Goal: Check status: Check status

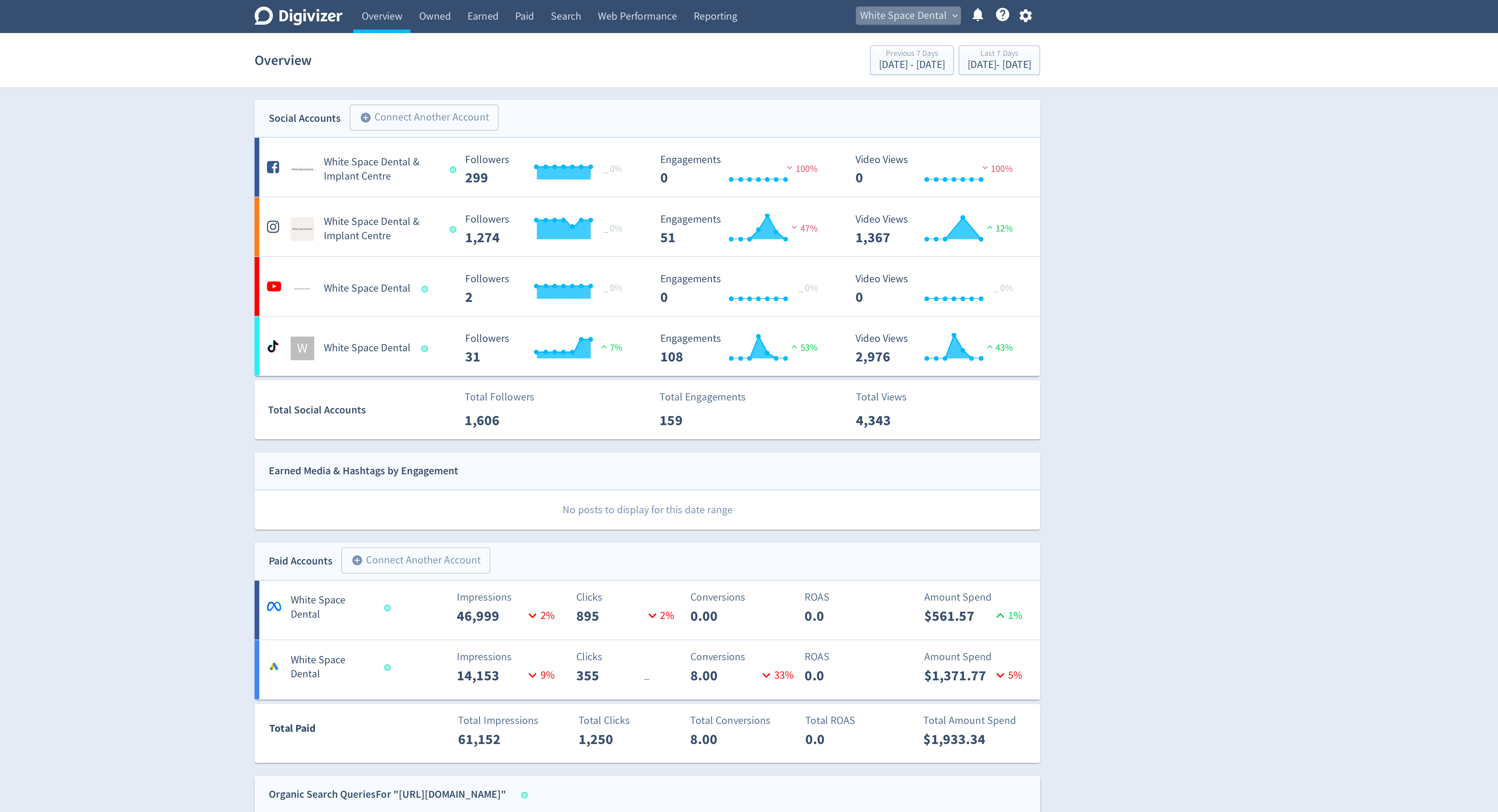
click at [856, 5] on span "White Space Dental" at bounding box center [859, 7] width 37 height 8
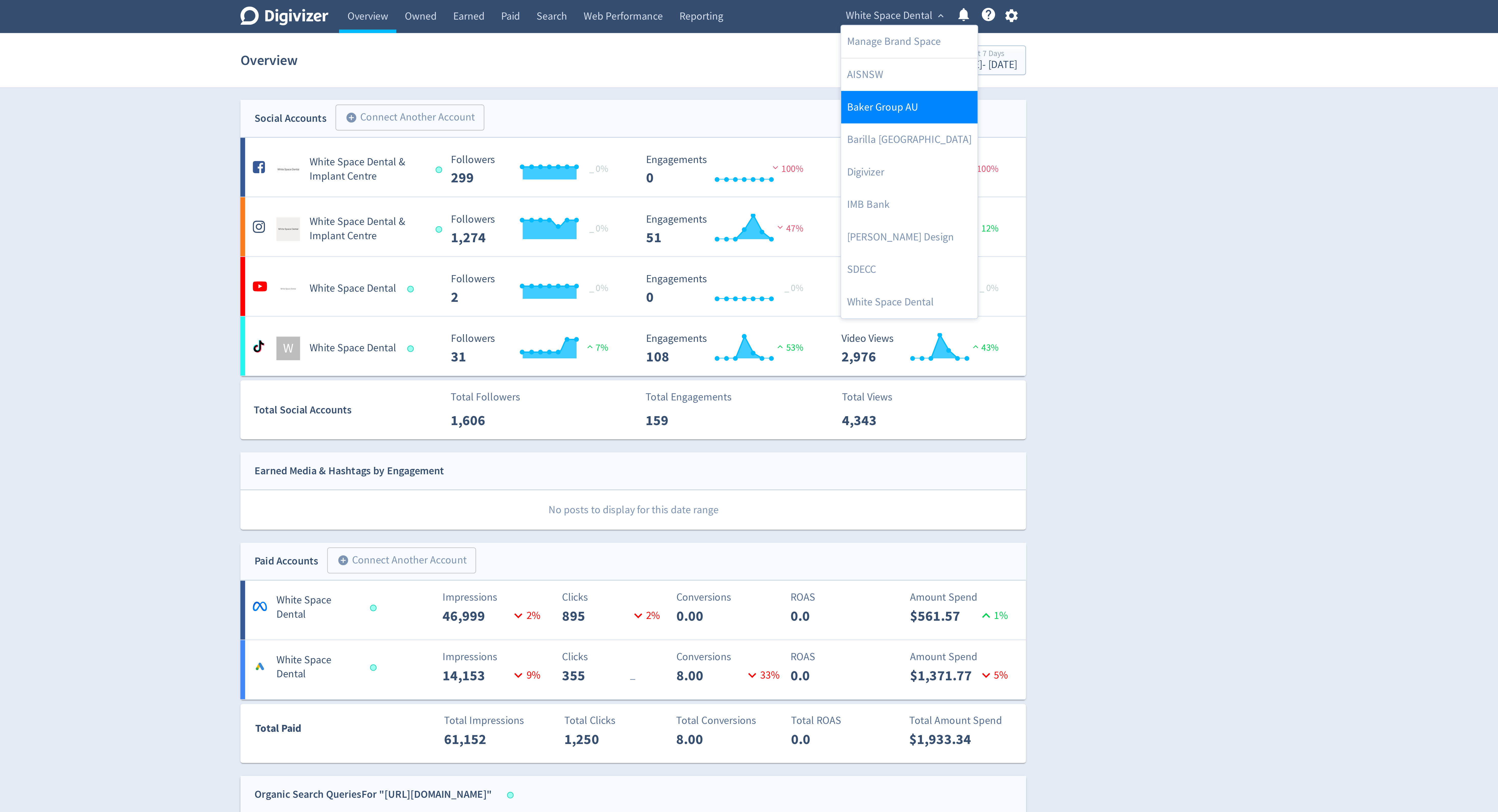
click at [868, 46] on link "Baker Group AU" at bounding box center [868, 46] width 59 height 14
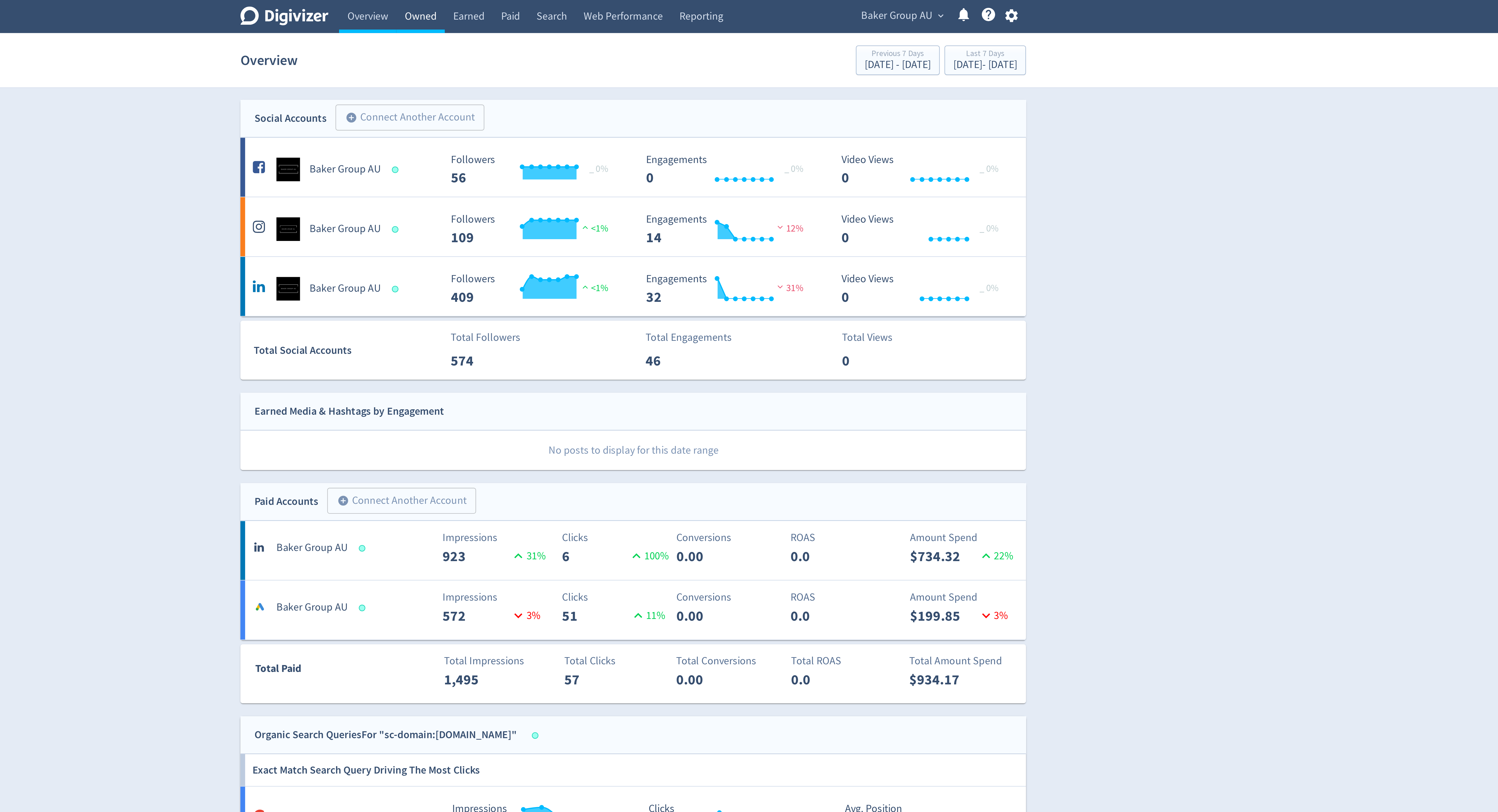
click at [656, 7] on link "Owned" at bounding box center [657, 7] width 21 height 15
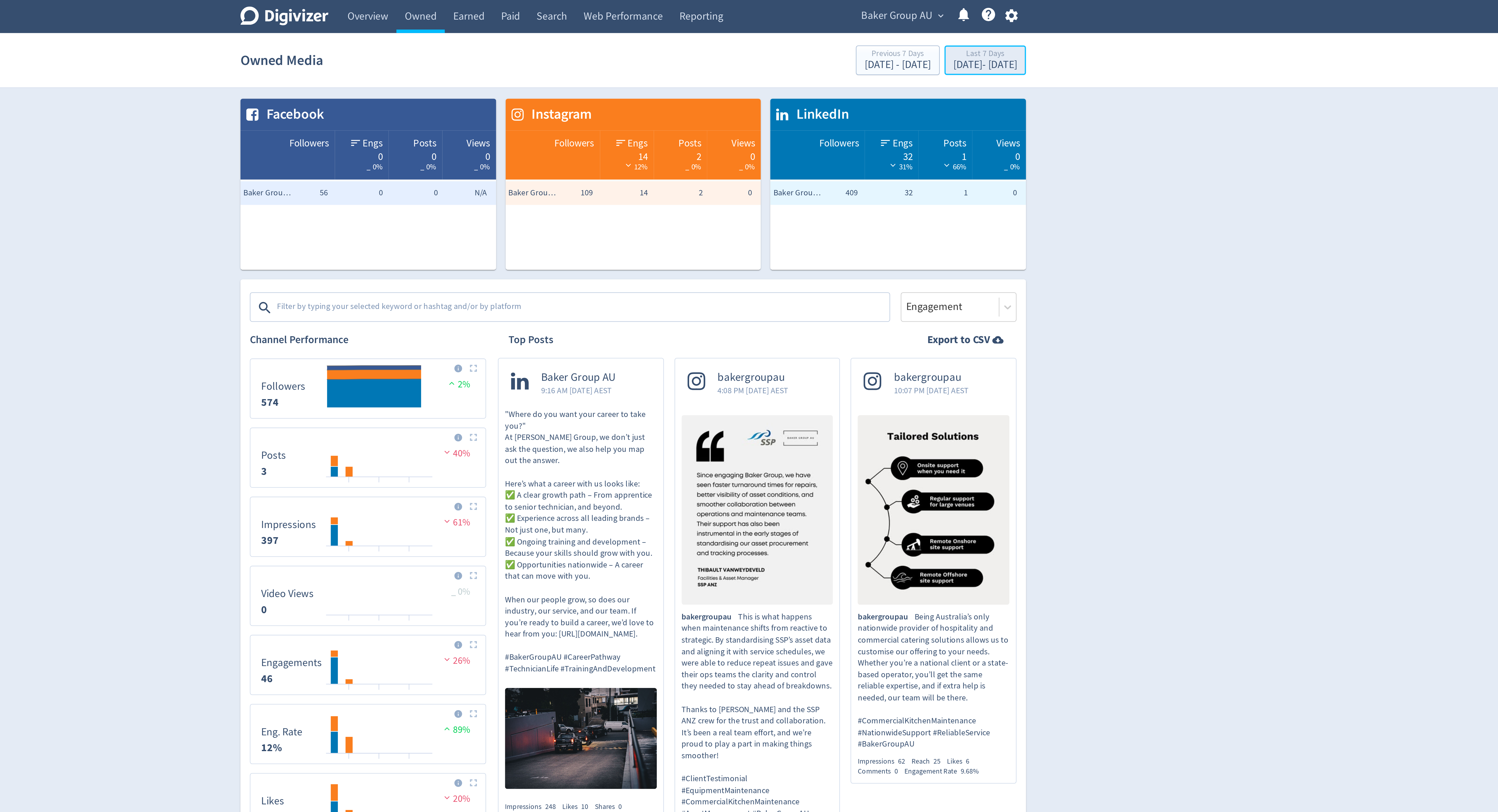
click at [888, 28] on div "[DATE] - [DATE]" at bounding box center [900, 28] width 27 height 5
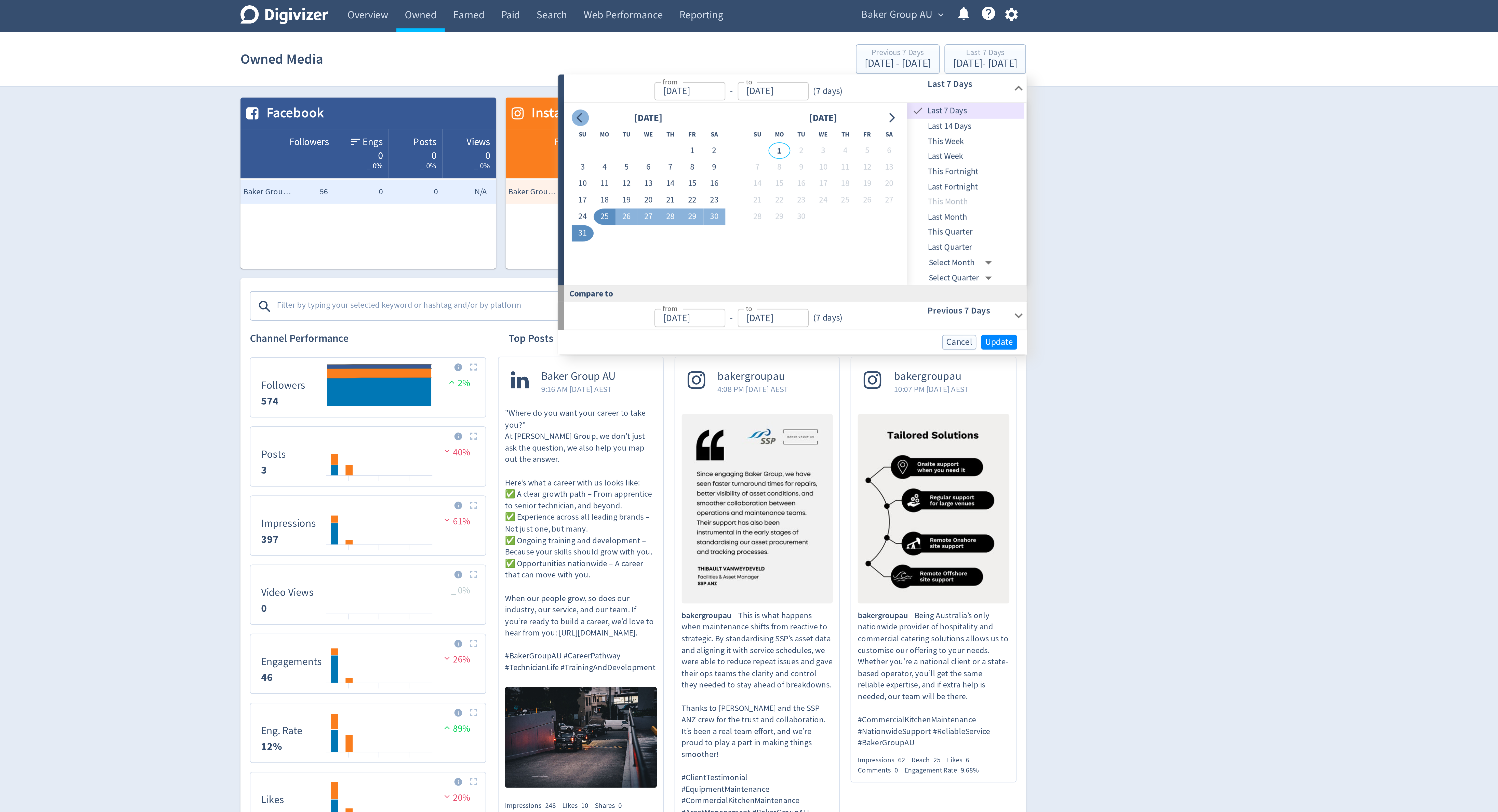
click at [726, 51] on icon "Go to previous month" at bounding box center [726, 51] width 4 height 4
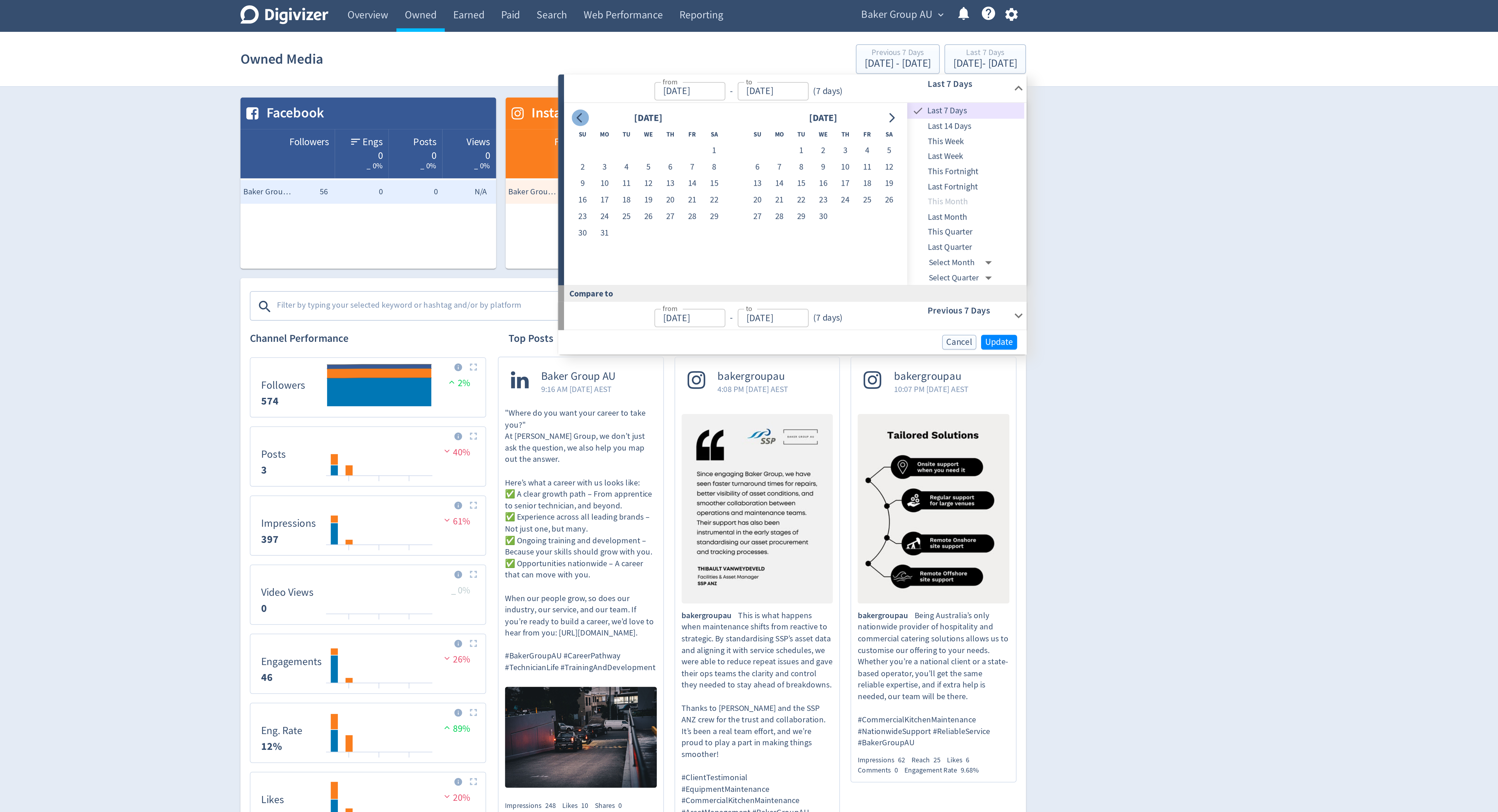
click at [726, 51] on icon "Go to previous month" at bounding box center [726, 51] width 4 height 4
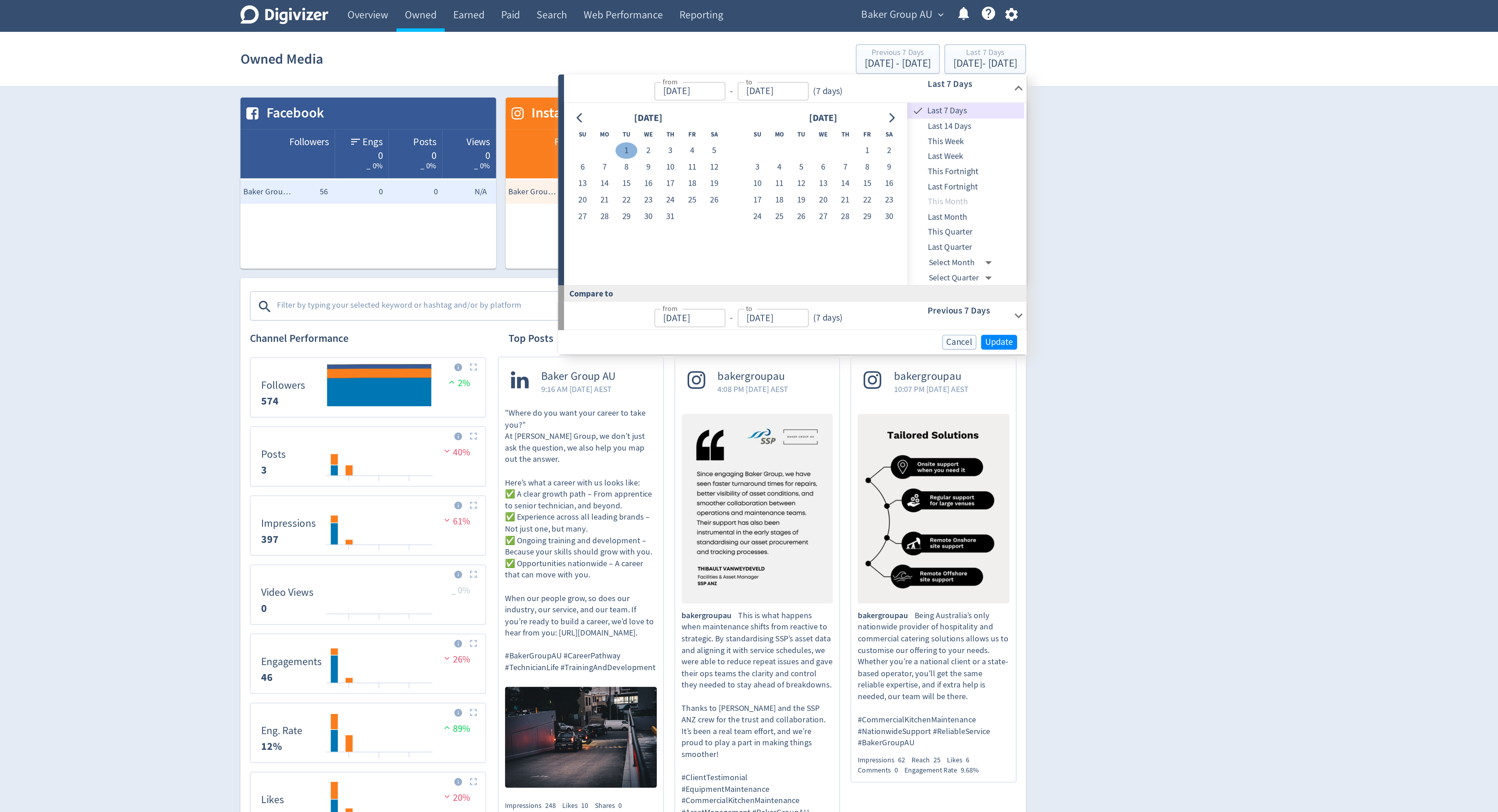
click at [747, 66] on button "1" at bounding box center [746, 65] width 9 height 7
type input "[DATE]"
click at [859, 52] on icon "Go to next month" at bounding box center [860, 51] width 4 height 4
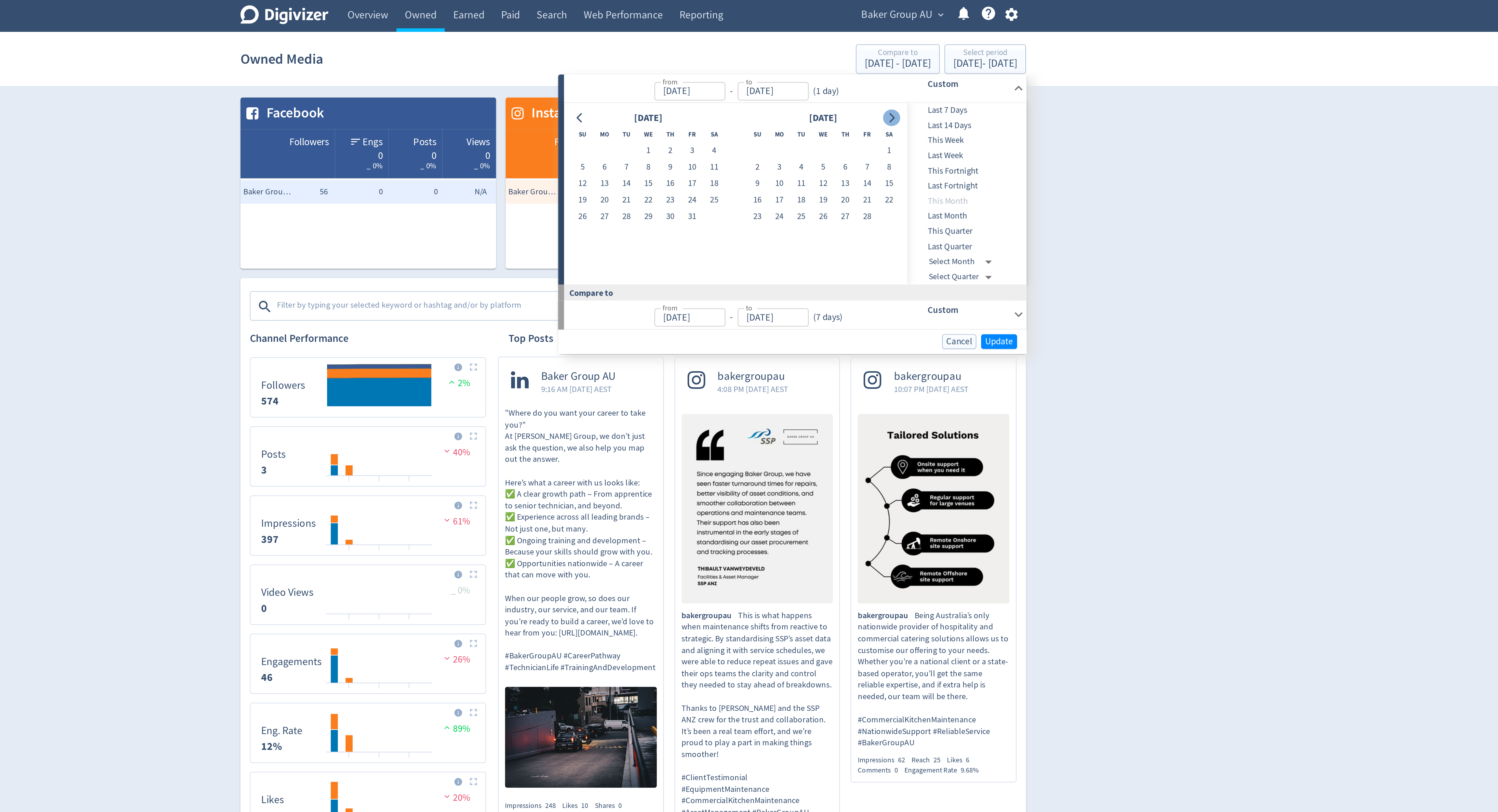
click at [859, 52] on icon "Go to next month" at bounding box center [860, 51] width 4 height 4
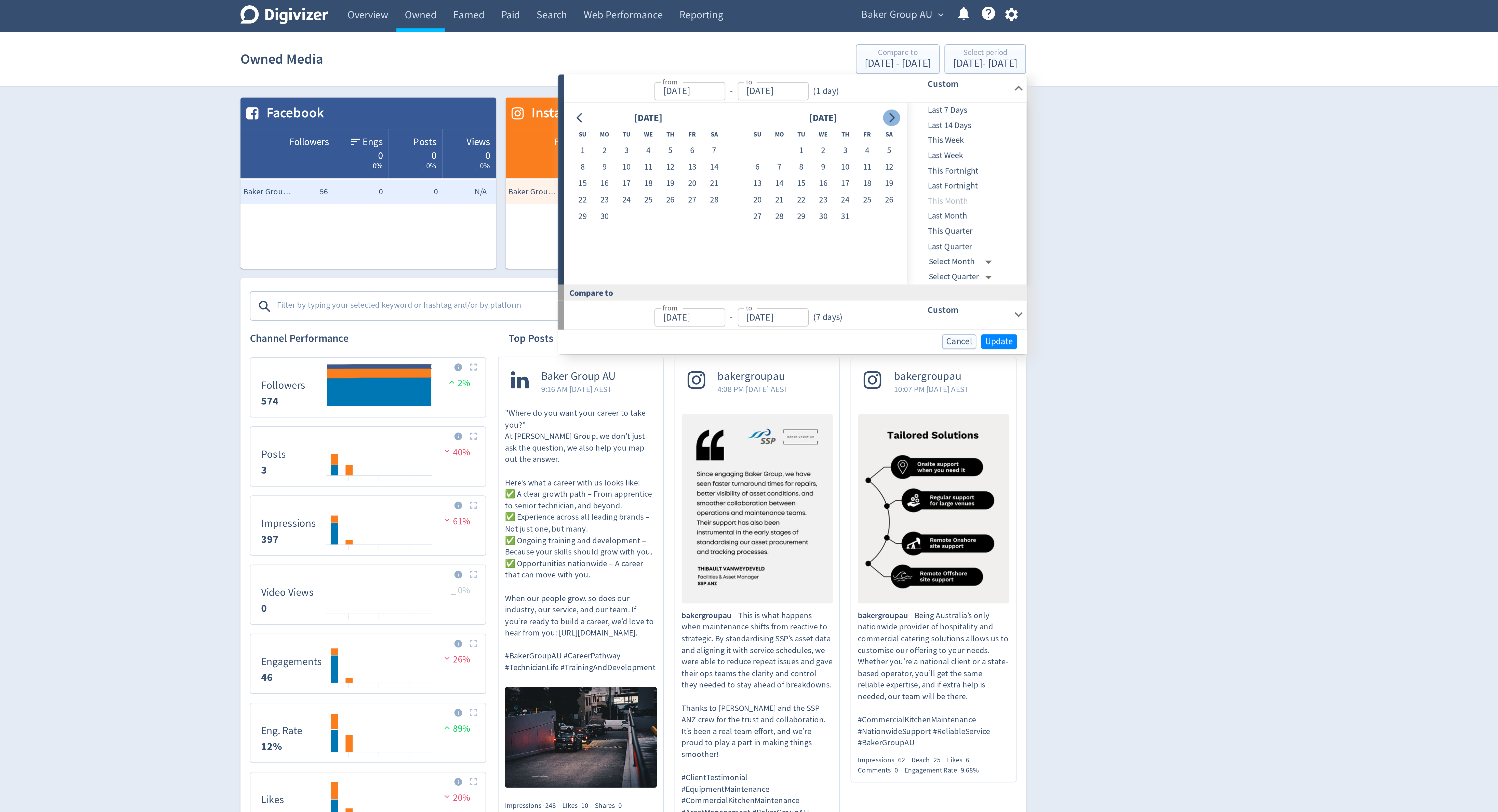
click at [859, 52] on icon "Go to next month" at bounding box center [860, 51] width 4 height 4
click at [784, 92] on button "30" at bounding box center [784, 94] width 9 height 7
type input "[DATE]"
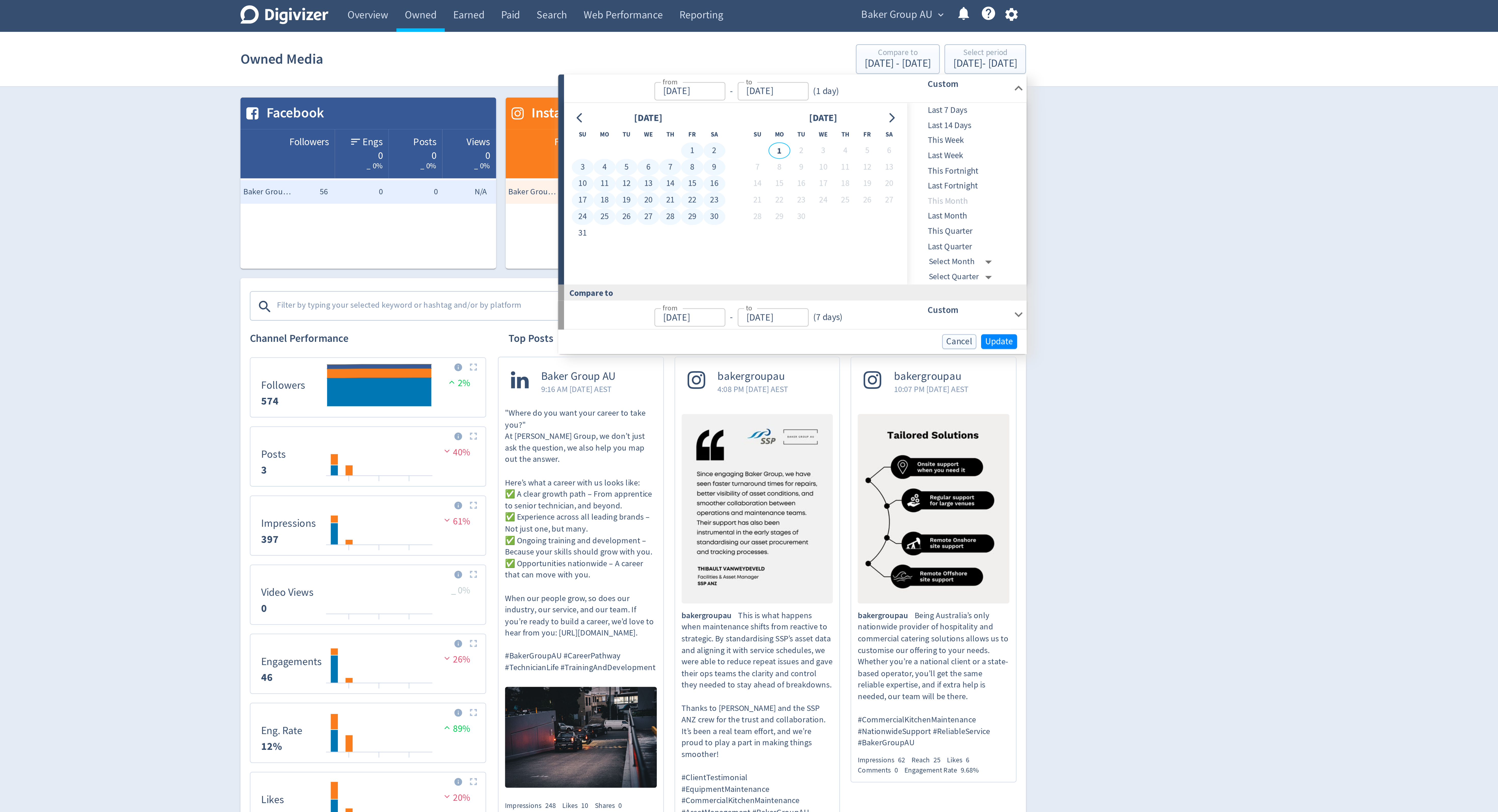
type input "[DATE]"
click at [904, 149] on span "Update" at bounding box center [907, 148] width 12 height 4
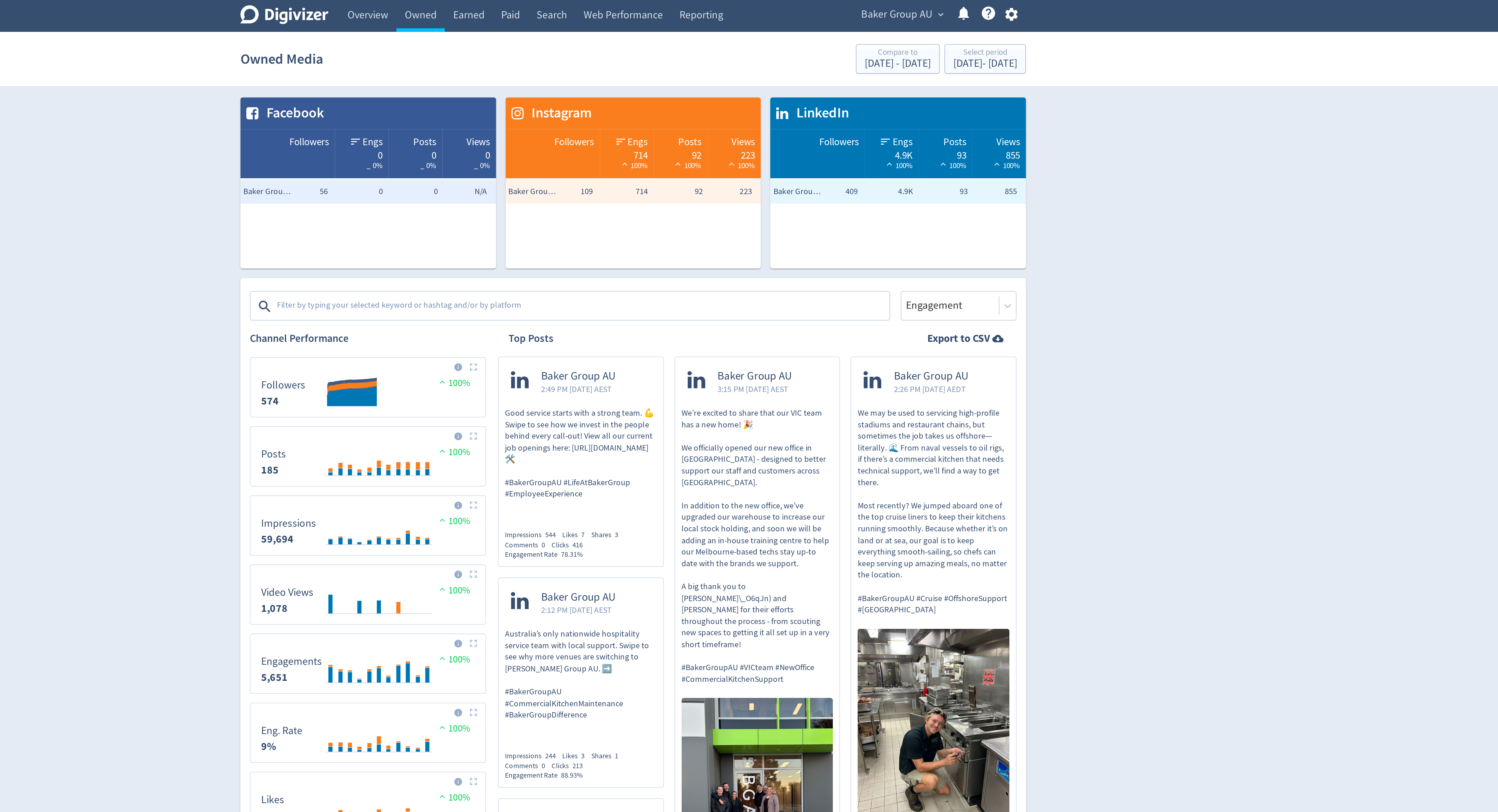
click at [697, 130] on textarea at bounding box center [727, 133] width 264 height 10
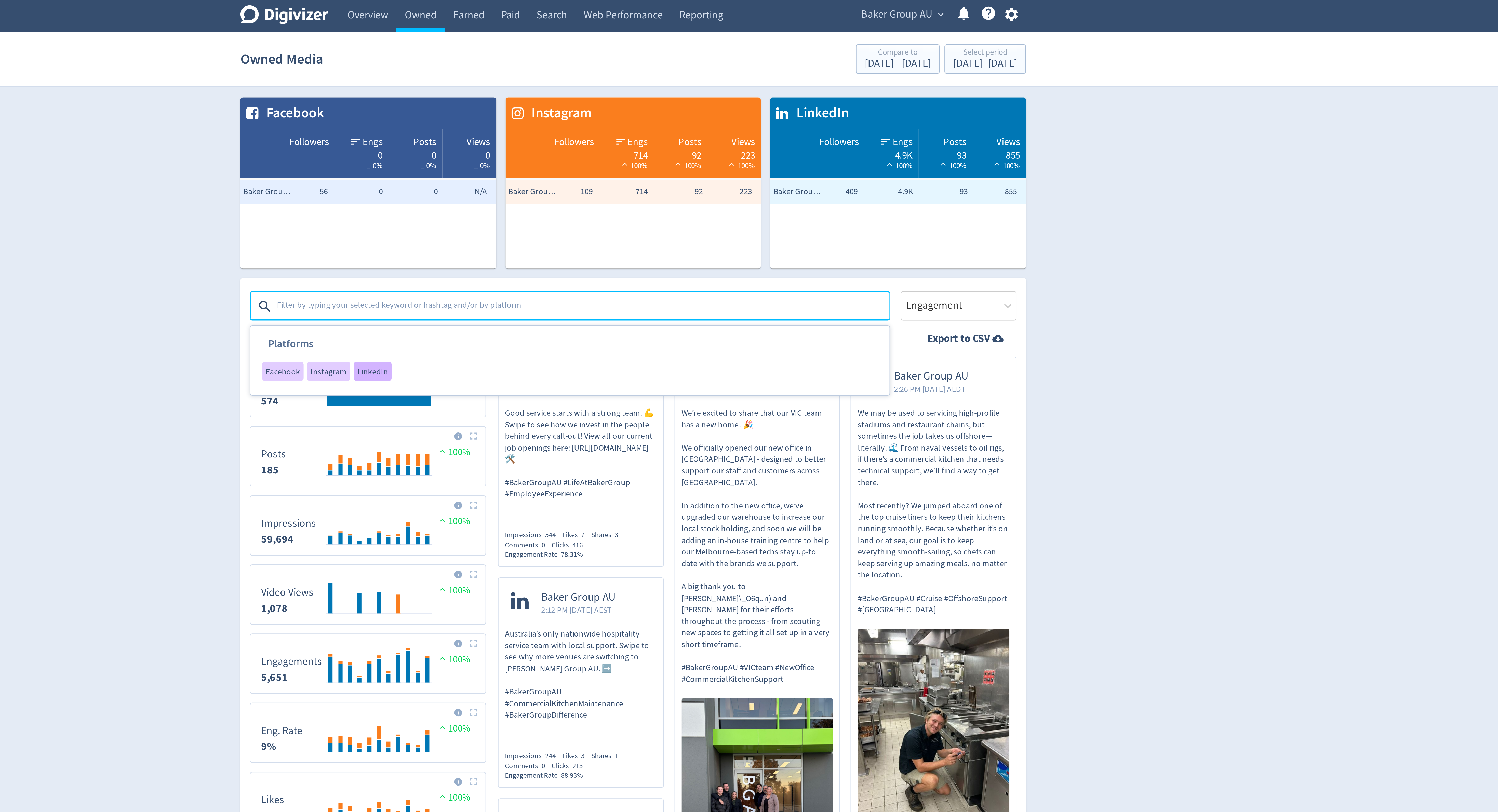
click at [639, 161] on span "LinkedIn" at bounding box center [636, 160] width 13 height 3
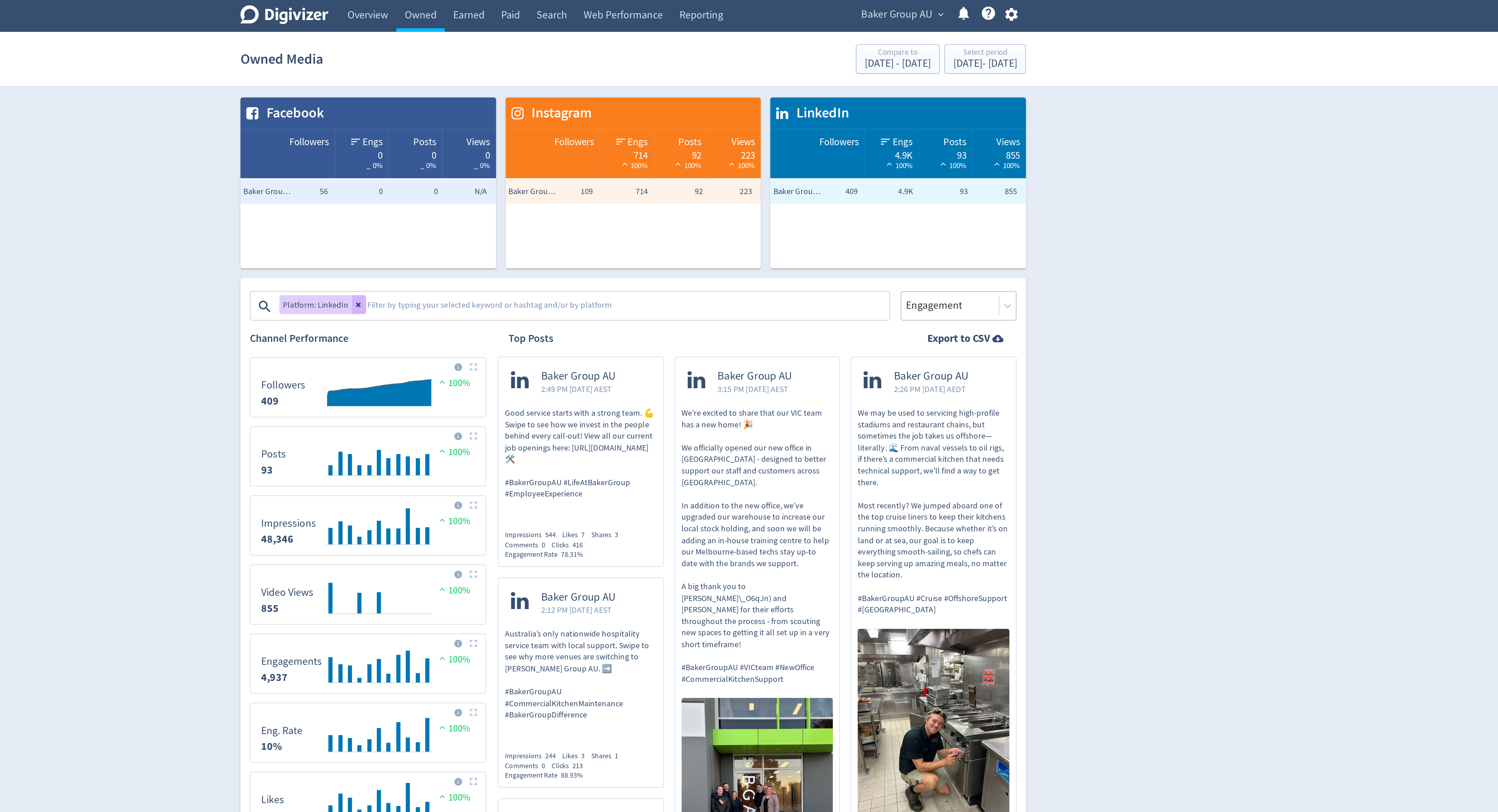
click at [886, 135] on div at bounding box center [886, 132] width 39 height 8
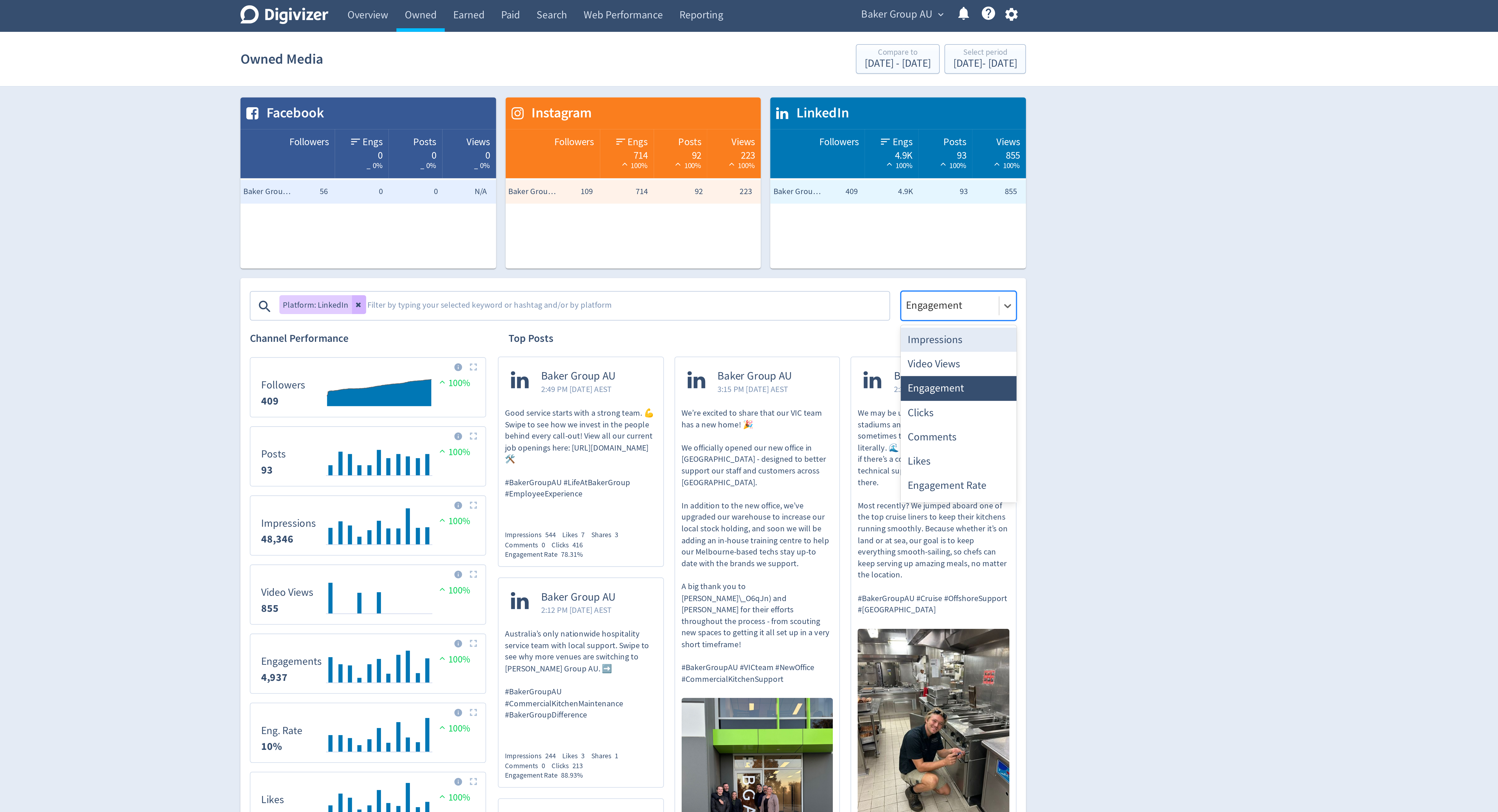
click at [885, 144] on div "Impressions" at bounding box center [889, 147] width 50 height 10
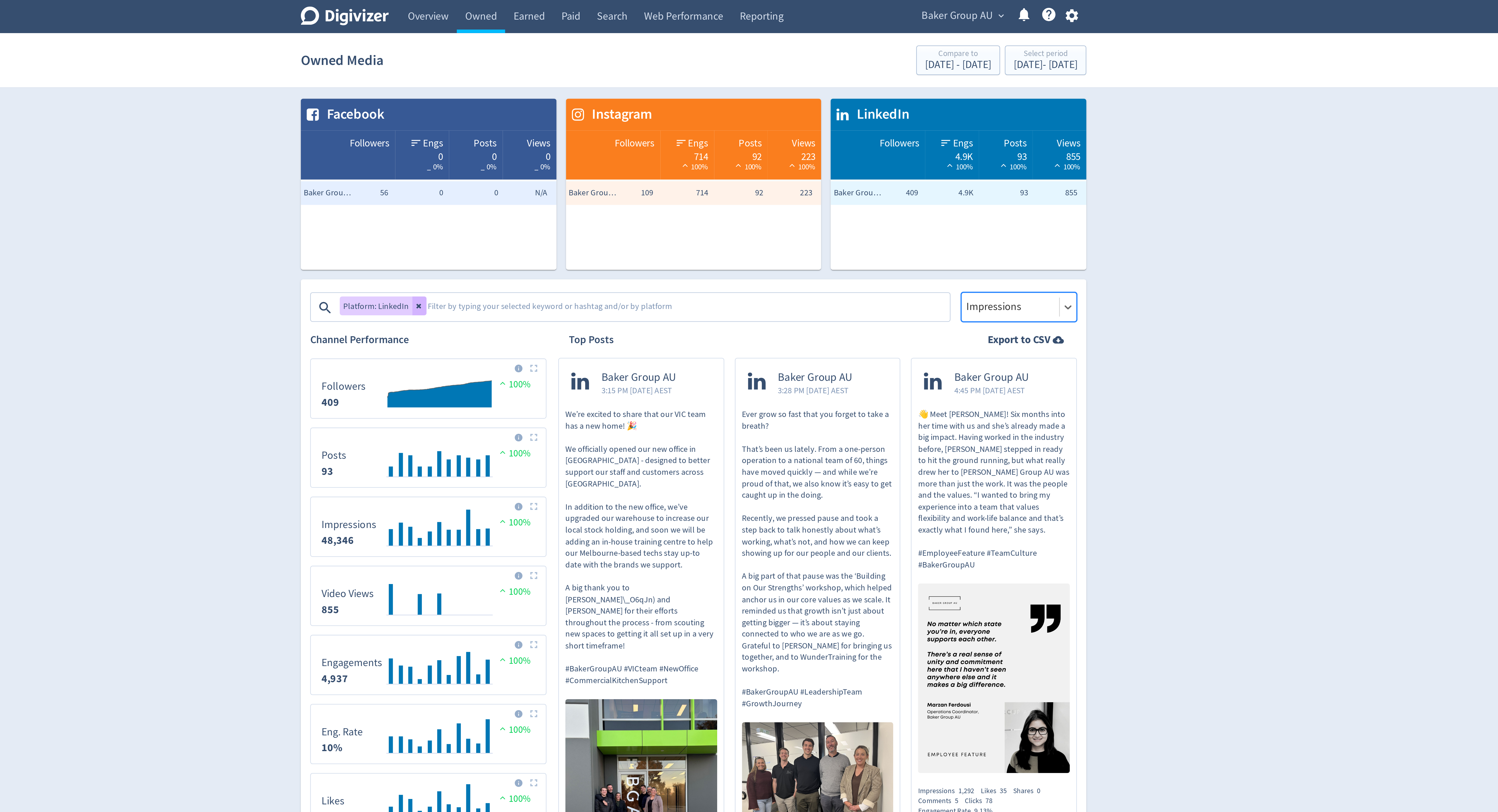
click at [868, 6] on span "Baker Group AU" at bounding box center [862, 7] width 31 height 8
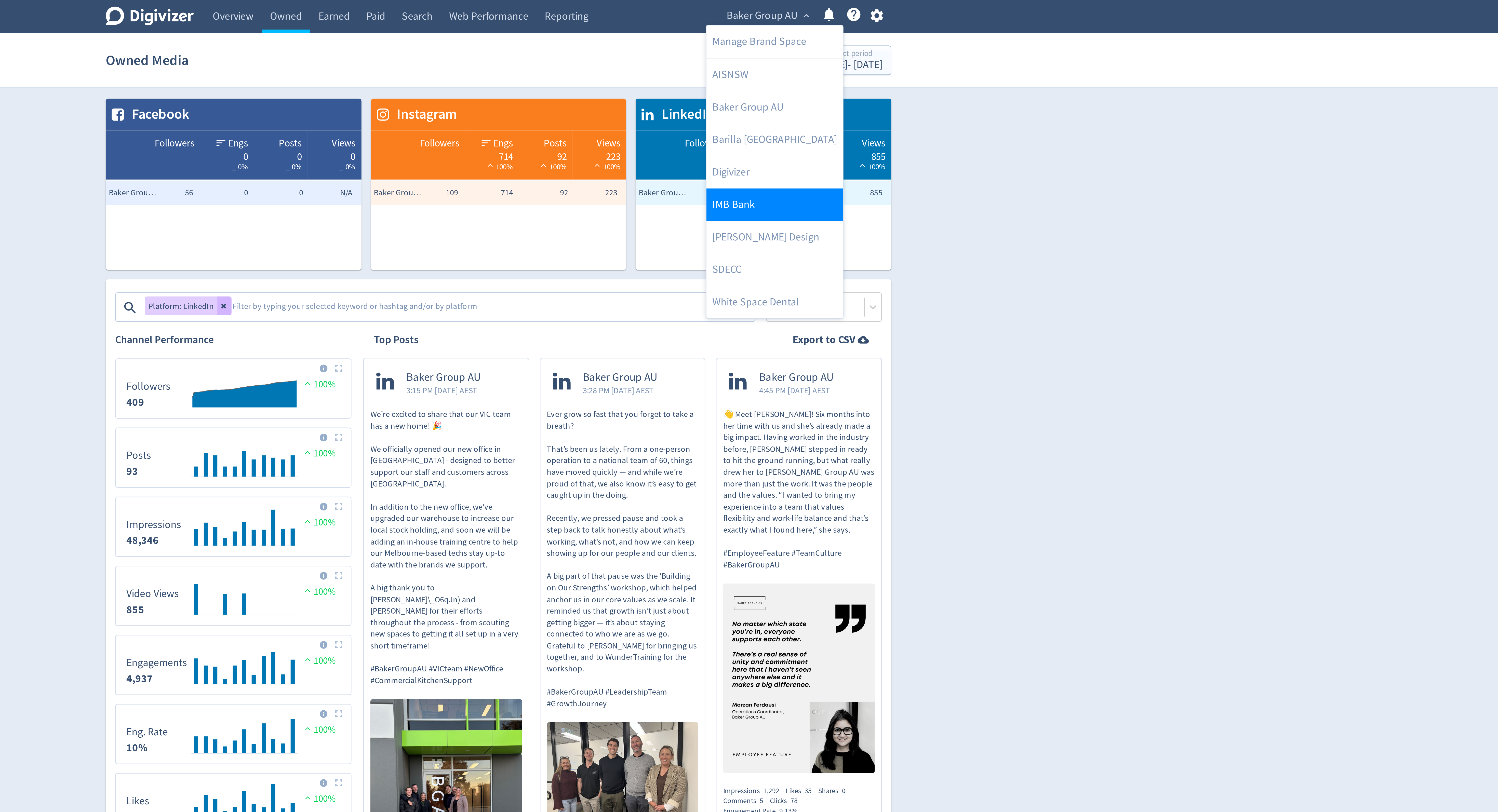
click at [858, 88] on link "IMB Bank" at bounding box center [868, 88] width 59 height 14
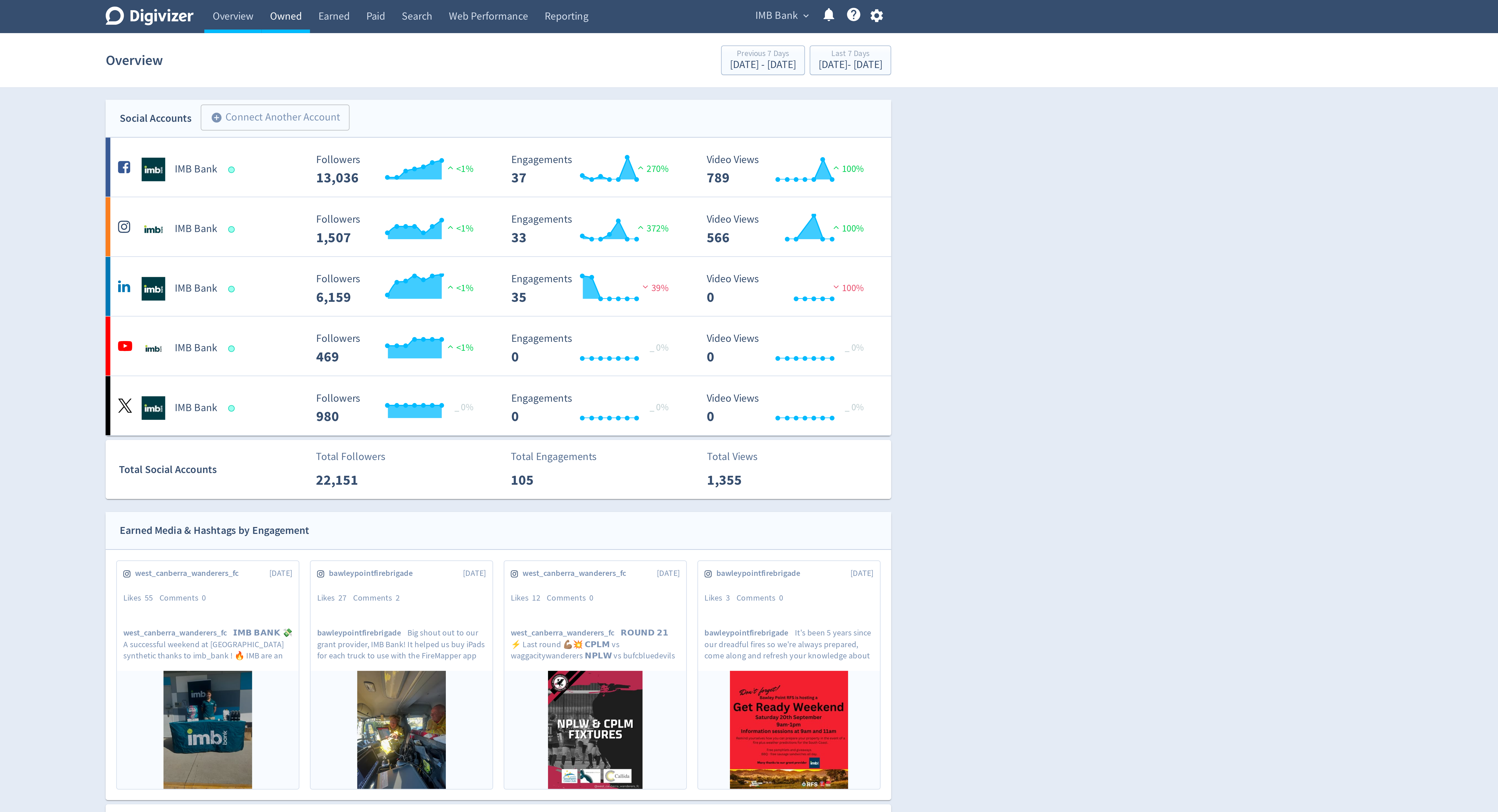
click at [658, 7] on link "Owned" at bounding box center [657, 7] width 21 height 15
